Goal: Information Seeking & Learning: Learn about a topic

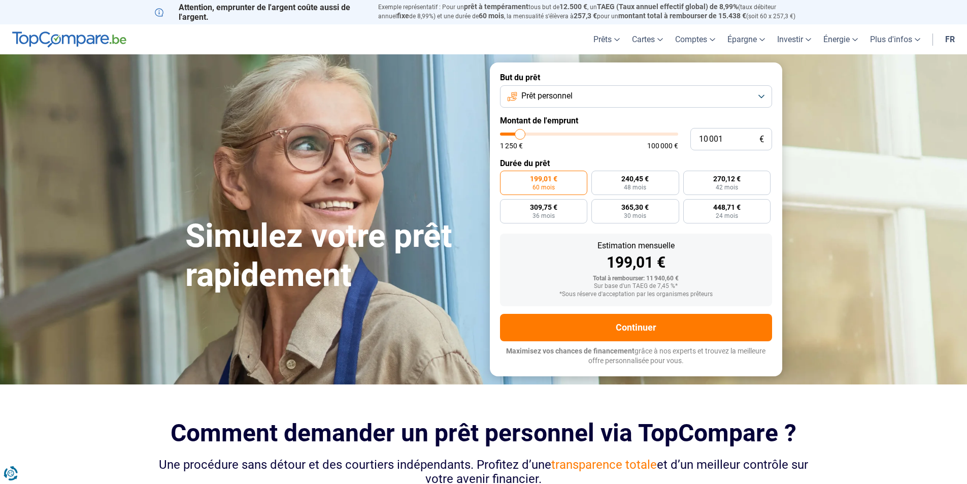
click at [658, 98] on button "Prêt personnel" at bounding box center [636, 96] width 272 height 22
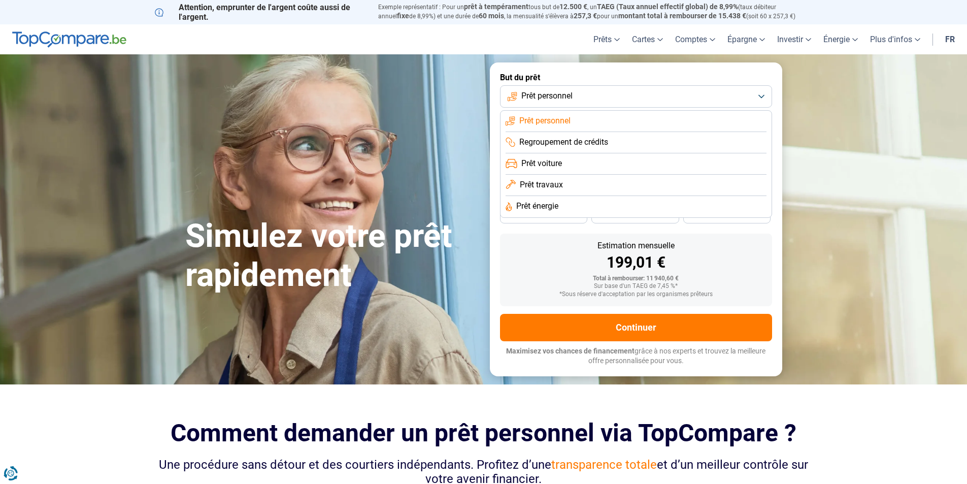
click at [381, 145] on div "Simulez votre prêt rapidement" at bounding box center [331, 219] width 305 height 151
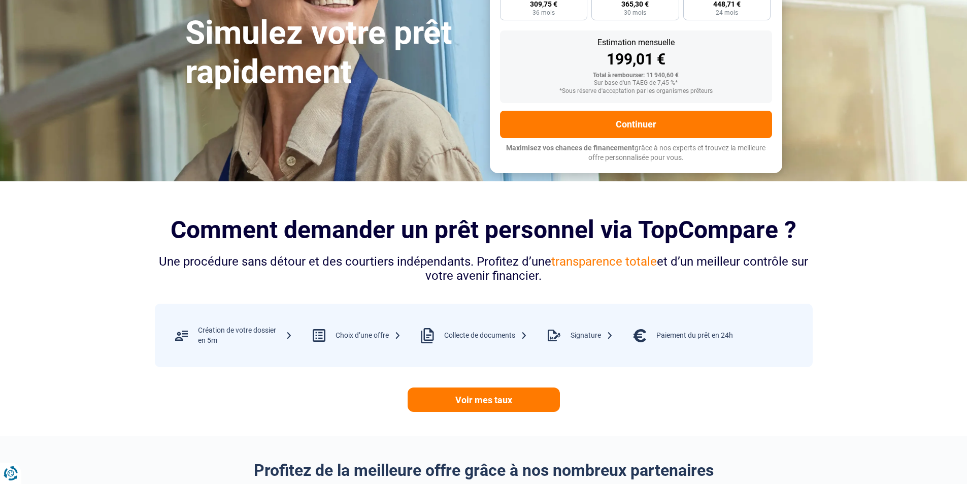
scroll to position [305, 0]
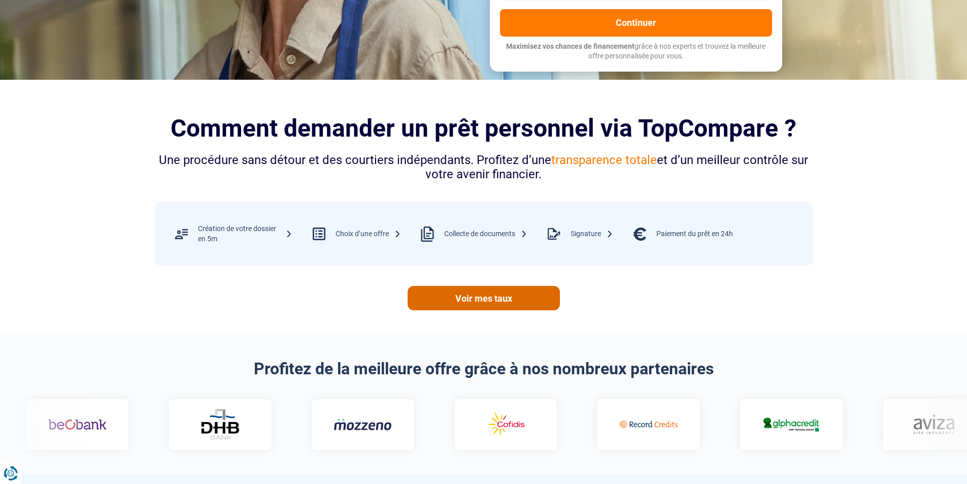
click at [502, 293] on link "Voir mes taux" at bounding box center [484, 298] width 152 height 24
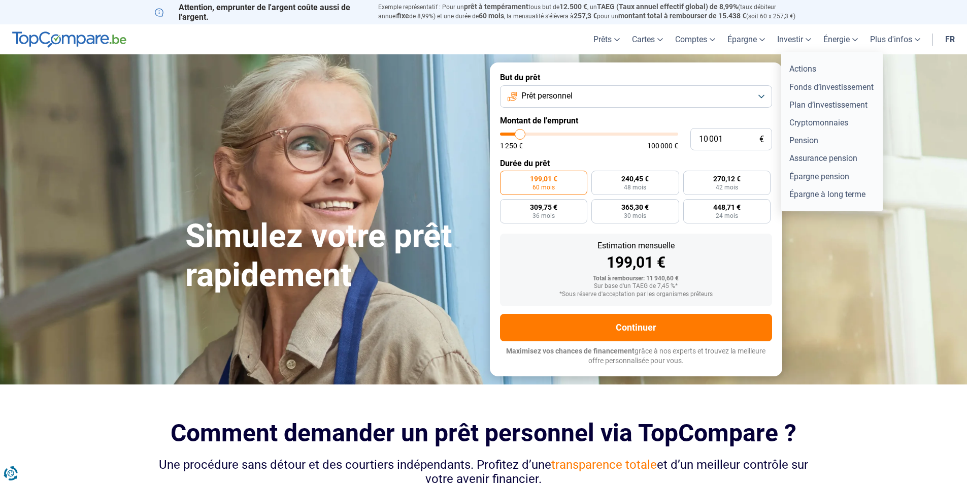
click at [784, 40] on link "Investir" at bounding box center [794, 39] width 46 height 30
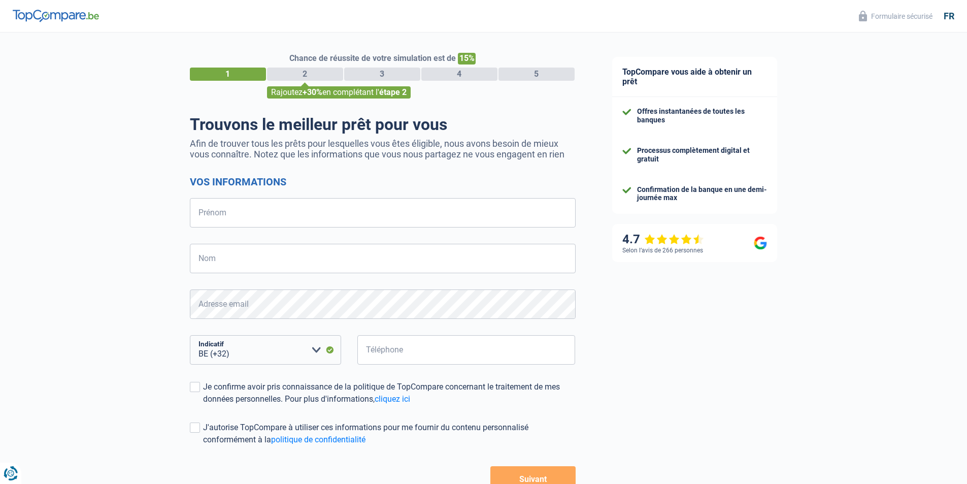
select select "32"
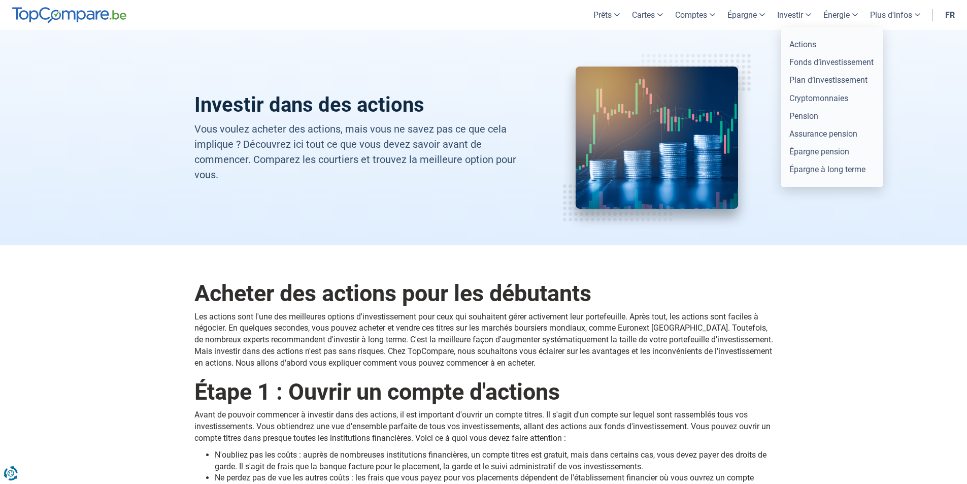
click at [789, 15] on link "Investir" at bounding box center [794, 15] width 46 height 30
